Goal: Task Accomplishment & Management: Use online tool/utility

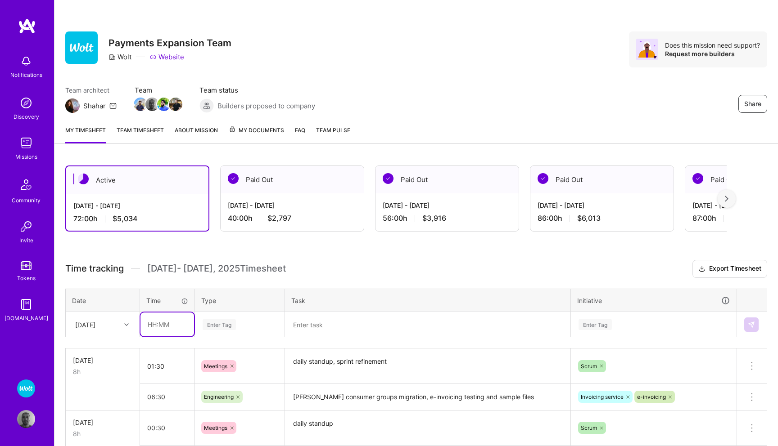
click at [153, 328] on input "text" at bounding box center [167, 325] width 54 height 24
type input "02:00"
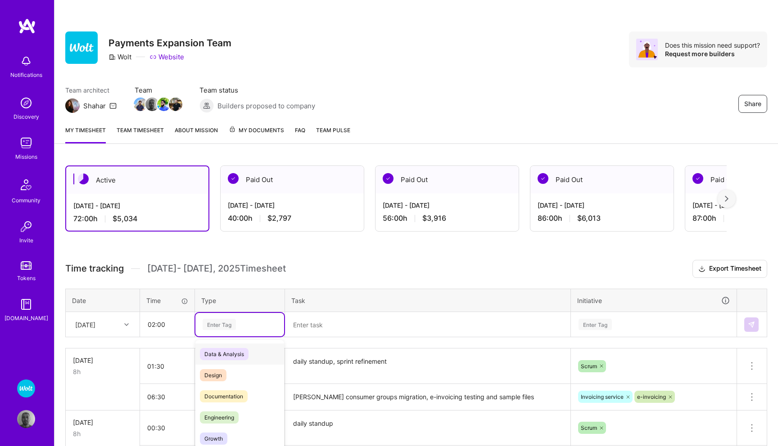
click at [214, 324] on div "option Data & Analysis focused, 0 of 2. 17 results available. Use Up and Down t…" at bounding box center [239, 324] width 89 height 23
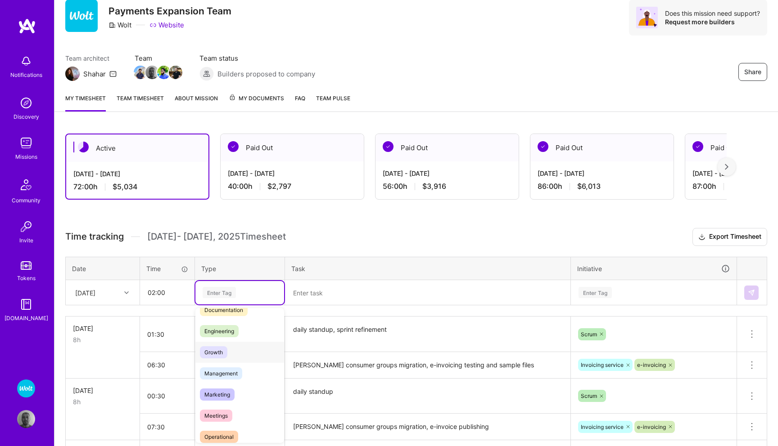
scroll to position [63, 0]
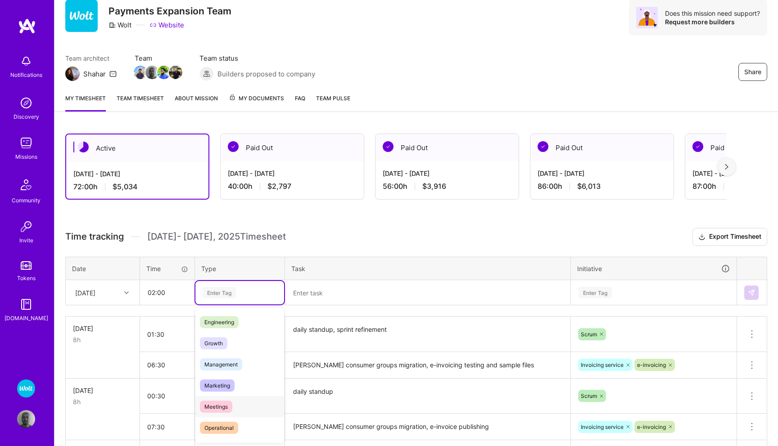
click at [214, 403] on span "Meetings" at bounding box center [216, 407] width 32 height 12
click at [307, 292] on textarea at bounding box center [427, 292] width 283 height 23
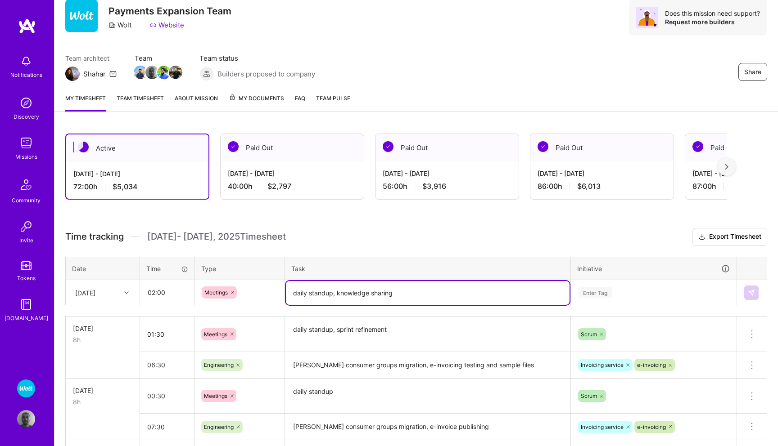
type textarea "daily standup, knowledge sharing"
click at [605, 293] on div "Enter Tag" at bounding box center [653, 292] width 165 height 23
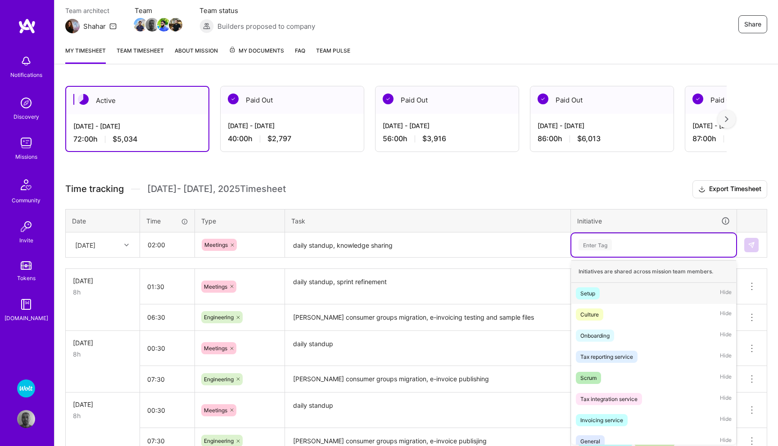
scroll to position [81, 0]
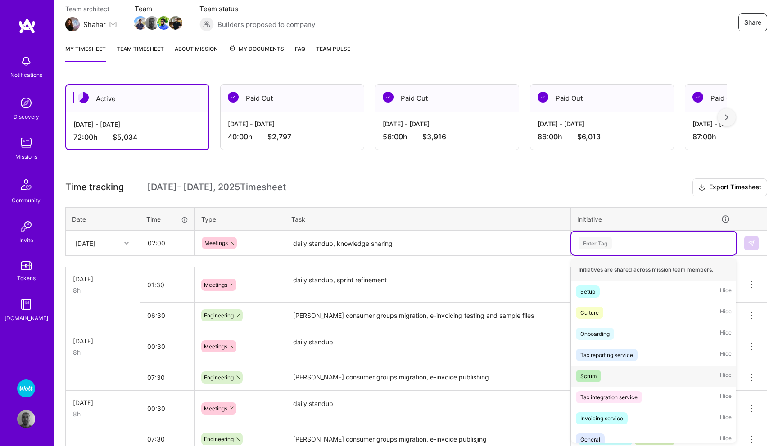
click at [585, 375] on div "Scrum" at bounding box center [588, 376] width 16 height 9
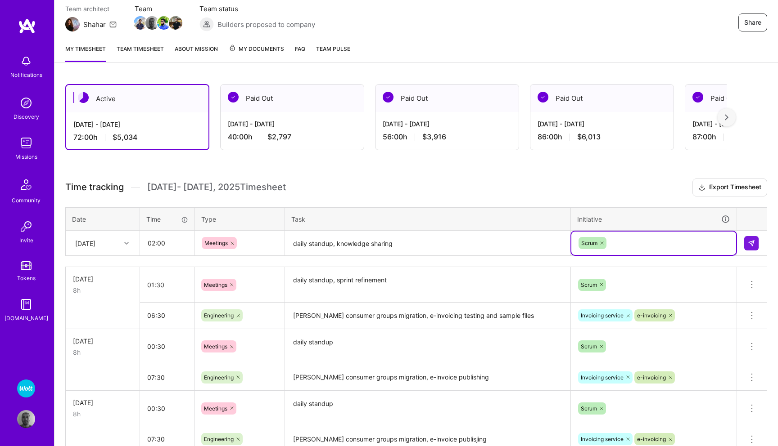
click at [618, 242] on div "Scrum" at bounding box center [653, 243] width 152 height 14
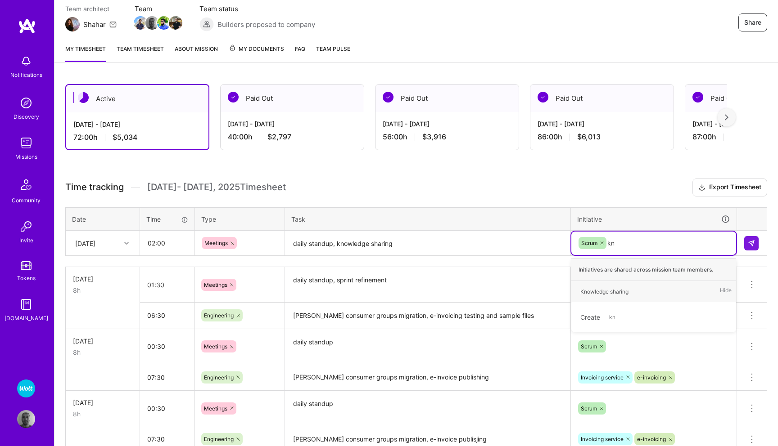
type input "kno"
click at [605, 292] on div "Knowledge sharing" at bounding box center [604, 291] width 48 height 9
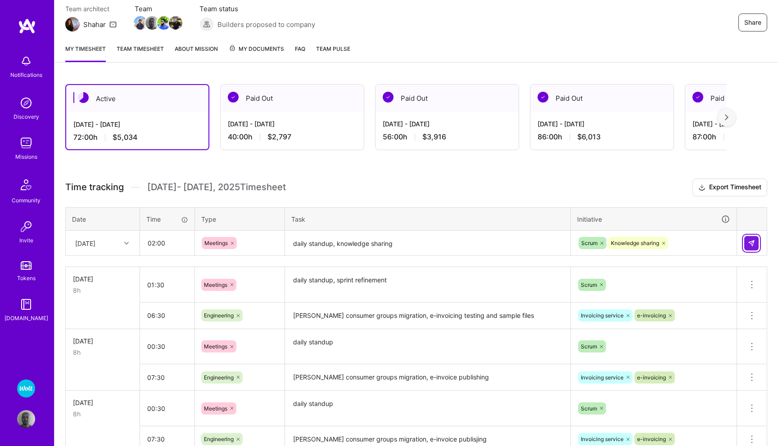
click at [748, 243] on img at bounding box center [750, 243] width 7 height 7
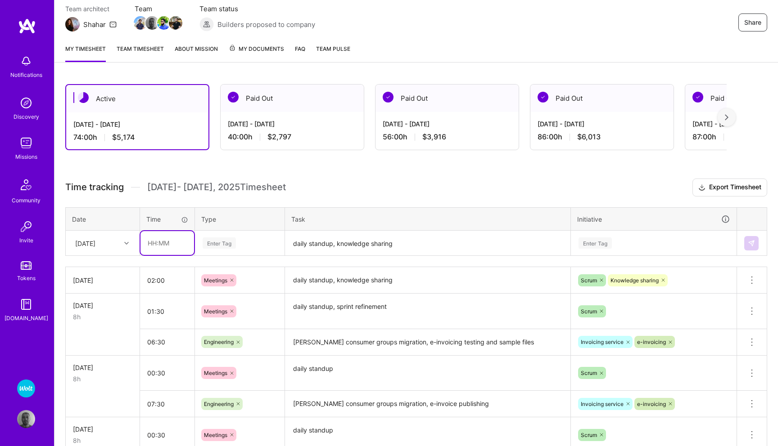
click at [158, 243] on input "text" at bounding box center [167, 243] width 54 height 24
type input "06:00"
click at [220, 241] on div "Enter Tag" at bounding box center [218, 243] width 33 height 14
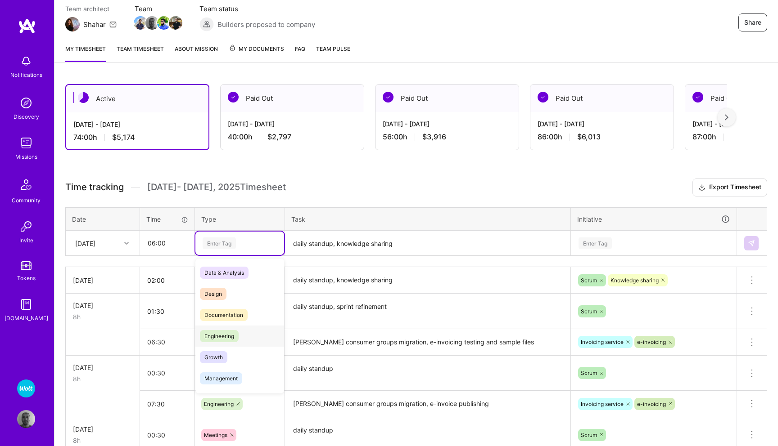
click at [227, 333] on span "Engineering" at bounding box center [219, 336] width 39 height 12
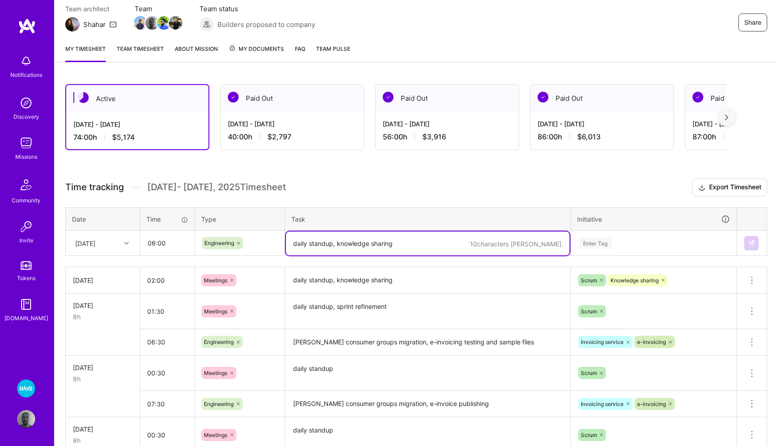
click at [309, 243] on textarea "daily standup, knowledge sharing" at bounding box center [427, 244] width 283 height 24
type textarea "[PERSON_NAME] consumer groups migration, fixing alerts for new groups"
click at [591, 238] on div "Enter Tag" at bounding box center [594, 243] width 33 height 14
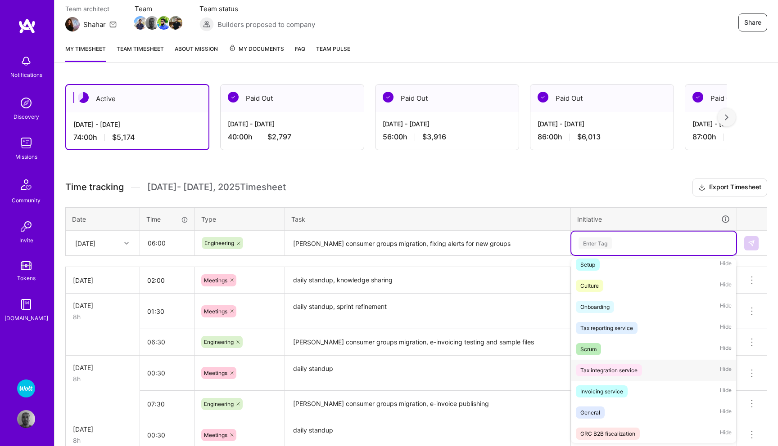
scroll to position [42, 0]
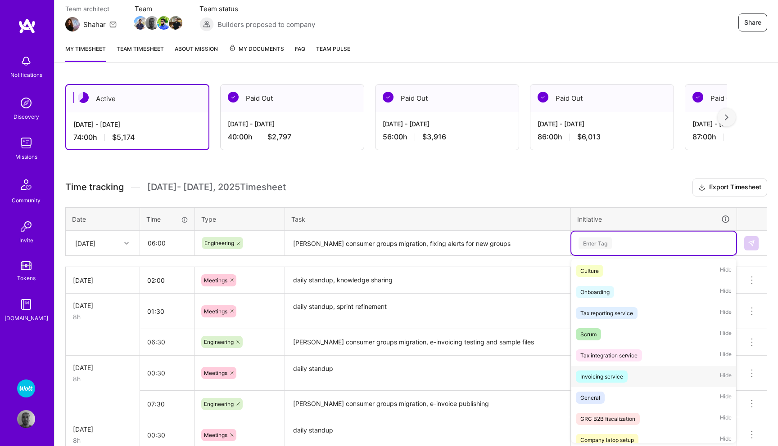
click at [590, 377] on div "Invoicing service" at bounding box center [601, 376] width 43 height 9
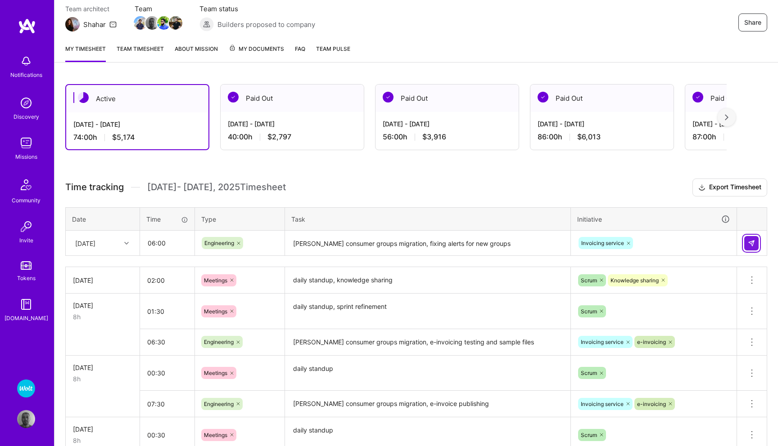
click at [748, 243] on img at bounding box center [750, 243] width 7 height 7
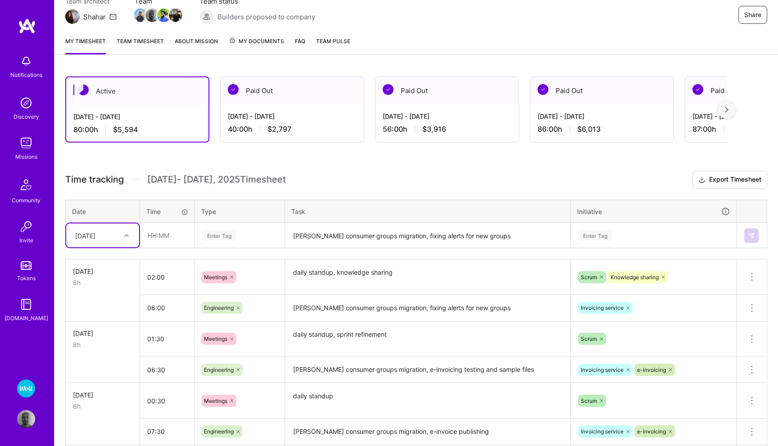
scroll to position [92, 0]
